Goal: Task Accomplishment & Management: Use online tool/utility

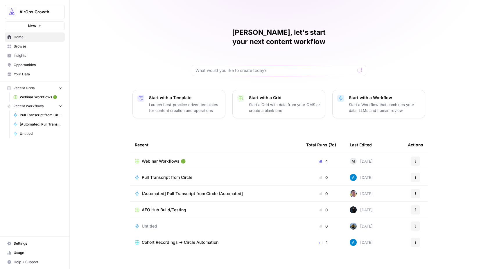
click at [207, 159] on div "Webinar Workflows 🟢" at bounding box center [216, 162] width 162 height 6
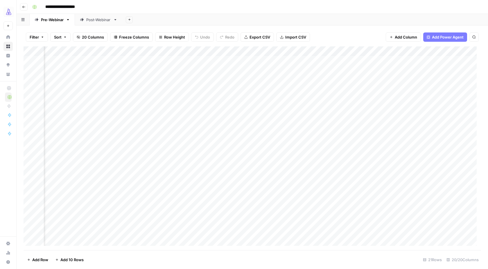
scroll to position [0, 400]
click at [98, 21] on div "Post-Webinar" at bounding box center [98, 20] width 25 height 6
drag, startPoint x: 174, startPoint y: 249, endPoint x: 312, endPoint y: 246, distance: 137.9
click at [312, 246] on div "Add Column" at bounding box center [252, 148] width 457 height 204
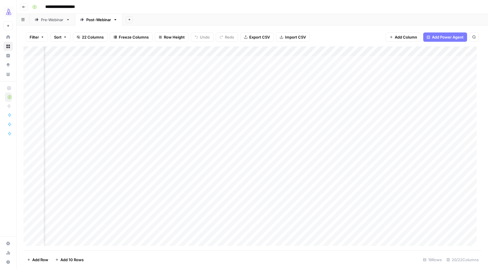
scroll to position [0, 406]
click at [199, 228] on div "Add Column" at bounding box center [252, 148] width 457 height 204
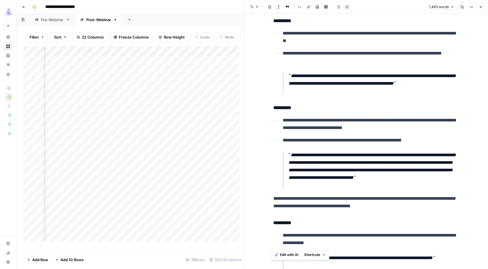
scroll to position [454, 0]
